Goal: Task Accomplishment & Management: Manage account settings

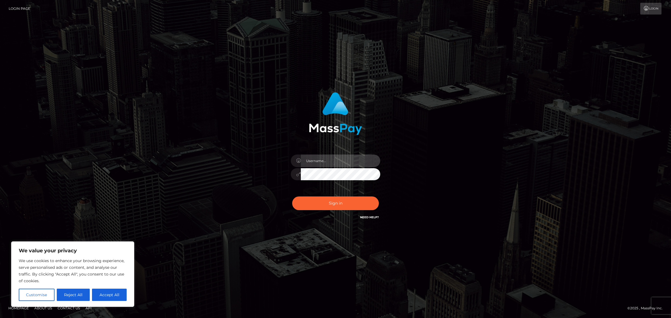
type input "[PERSON_NAME]"
drag, startPoint x: 468, startPoint y: 139, endPoint x: 413, endPoint y: 153, distance: 57.0
click at [468, 139] on div "[PERSON_NAME] Sign in" at bounding box center [335, 159] width 319 height 142
click at [332, 203] on button "Sign in" at bounding box center [335, 204] width 87 height 14
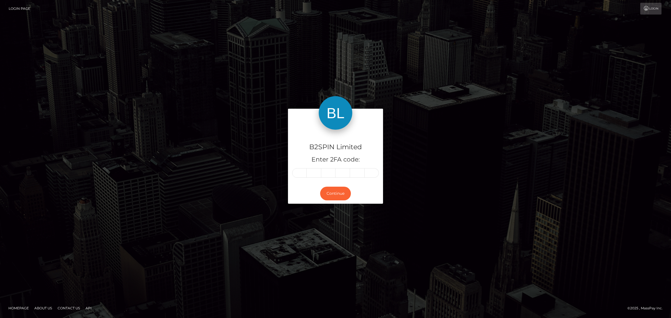
click at [301, 173] on input "text" at bounding box center [299, 173] width 15 height 10
click at [299, 173] on input "text" at bounding box center [299, 173] width 15 height 10
type input "3"
type input "4"
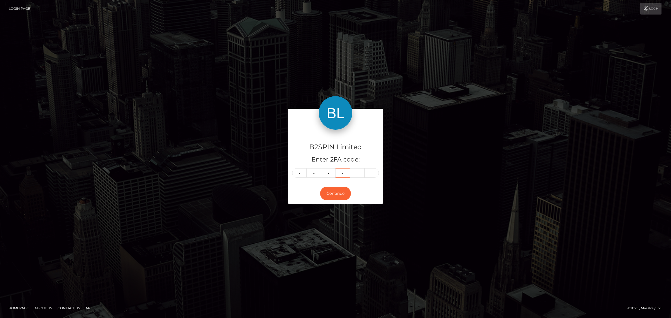
type input "6"
type input "0"
type input "5"
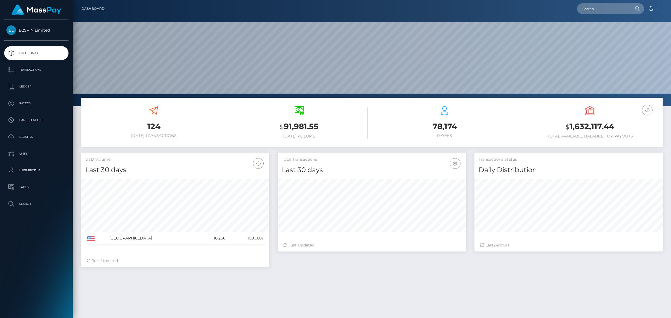
scroll to position [99, 188]
drag, startPoint x: 621, startPoint y: 127, endPoint x: 567, endPoint y: 128, distance: 54.5
click at [567, 128] on h3 "$ 1,632,117.44" at bounding box center [589, 126] width 137 height 11
copy h3 "$ 1,632,117.44"
